Goal: Task Accomplishment & Management: Manage account settings

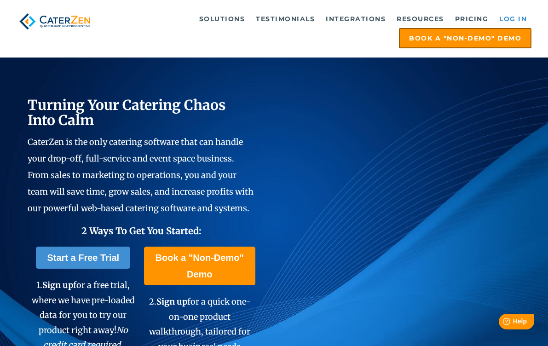
click at [516, 17] on link "Log in" at bounding box center [512, 19] width 37 height 18
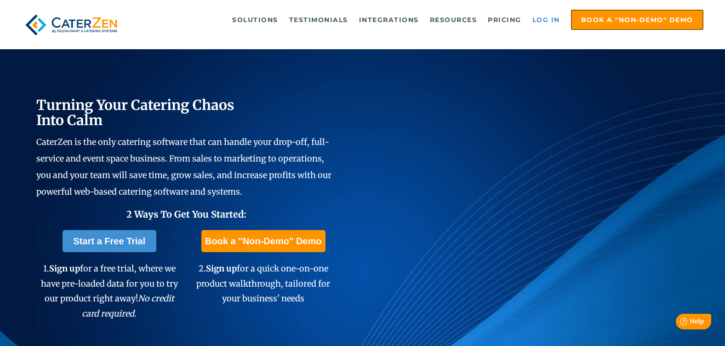
click at [550, 22] on link "Log in" at bounding box center [546, 20] width 37 height 18
click at [549, 16] on link "Log in" at bounding box center [546, 20] width 37 height 18
